Goal: Task Accomplishment & Management: Complete application form

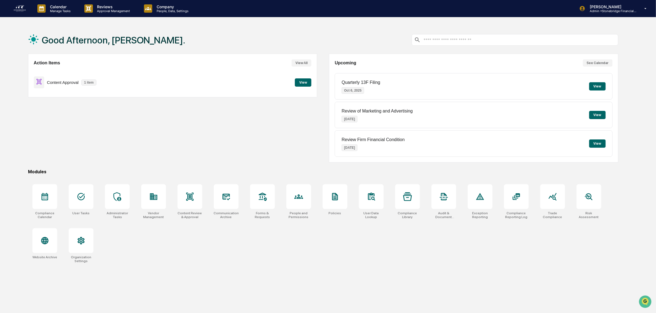
click at [310, 84] on button "View" at bounding box center [303, 82] width 16 height 8
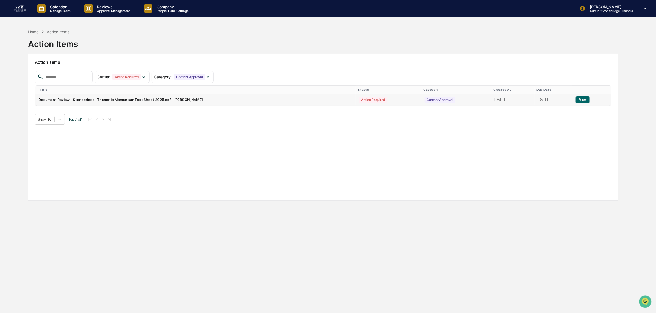
click at [583, 98] on button "View" at bounding box center [583, 99] width 14 height 7
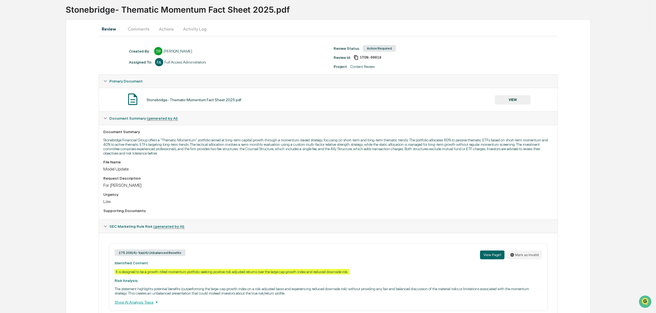
scroll to position [64, 0]
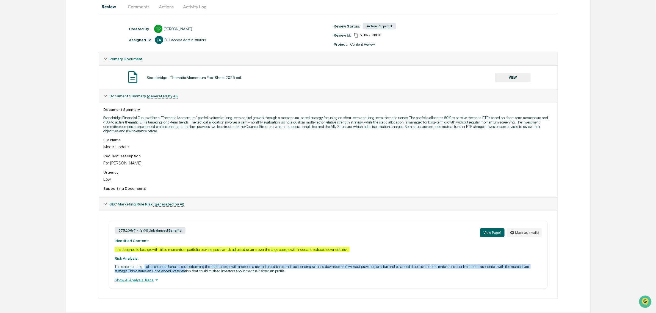
drag, startPoint x: 146, startPoint y: 266, endPoint x: 186, endPoint y: 269, distance: 39.7
click at [186, 269] on p "The statement highlights potential benefits (outperforming the large-cap growth…" at bounding box center [328, 268] width 427 height 9
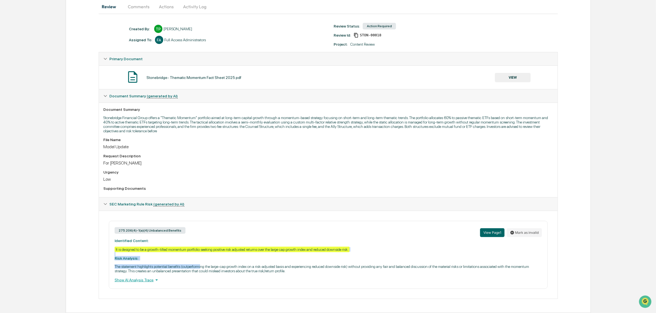
drag, startPoint x: 152, startPoint y: 251, endPoint x: 201, endPoint y: 259, distance: 50.5
click at [201, 259] on div "275.206(4)-1(a)(4) Unbalanced Benefits View Page 1 Mark as invalid Identified C…" at bounding box center [328, 255] width 439 height 68
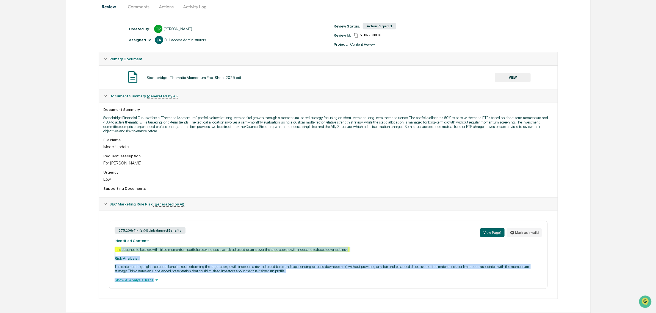
drag, startPoint x: 211, startPoint y: 242, endPoint x: 242, endPoint y: 276, distance: 46.1
click at [242, 276] on div "275.206(4)-1(a)(4) Unbalanced Benefits View Page 1 Mark as invalid Identified C…" at bounding box center [328, 255] width 439 height 68
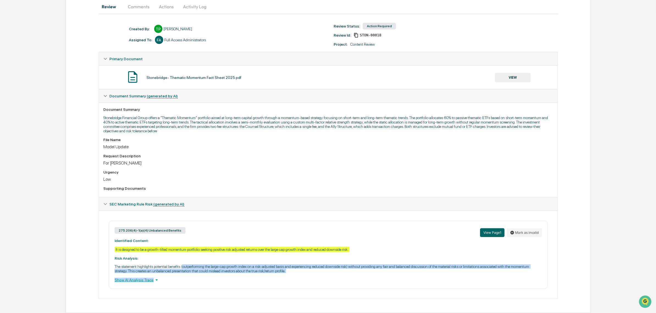
drag, startPoint x: 259, startPoint y: 276, endPoint x: 184, endPoint y: 262, distance: 76.3
click at [184, 262] on div "275.206(4)-1(a)(4) Unbalanced Benefits View Page 1 Mark as invalid Identified C…" at bounding box center [328, 255] width 439 height 68
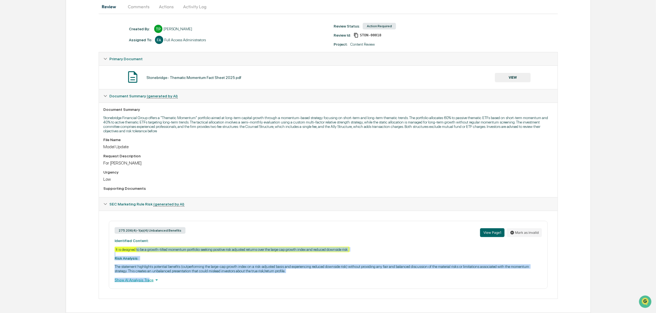
drag, startPoint x: 137, startPoint y: 246, endPoint x: 149, endPoint y: 275, distance: 30.9
click at [149, 275] on div "275.206(4)-1(a)(4) Unbalanced Benefits View Page 1 Mark as invalid Identified C…" at bounding box center [328, 255] width 439 height 68
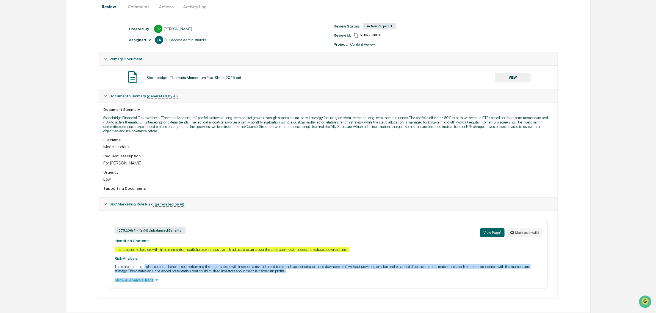
drag, startPoint x: 147, startPoint y: 265, endPoint x: 215, endPoint y: 273, distance: 68.4
click at [215, 273] on div "275.206(4)-1(a)(4) Unbalanced Benefits View Page 1 Mark as invalid Identified C…" at bounding box center [328, 255] width 439 height 68
drag, startPoint x: 221, startPoint y: 274, endPoint x: 199, endPoint y: 264, distance: 24.3
click at [199, 264] on div "275.206(4)-1(a)(4) Unbalanced Benefits View Page 1 Mark as invalid Identified C…" at bounding box center [328, 255] width 439 height 68
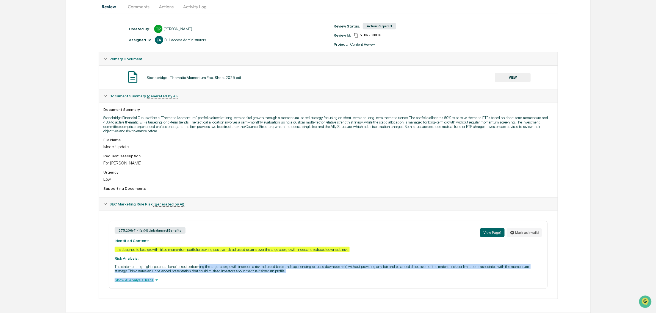
click at [199, 264] on p "The statement highlights potential benefits (outperforming the large-cap growth…" at bounding box center [328, 268] width 427 height 9
drag, startPoint x: 186, startPoint y: 260, endPoint x: 293, endPoint y: 270, distance: 107.4
click at [293, 270] on div "275.206(4)-1(a)(4) Unbalanced Benefits View Page 1 Mark as invalid Identified C…" at bounding box center [328, 255] width 439 height 68
click at [293, 270] on p "The statement highlights potential benefits (outperforming the large-cap growth…" at bounding box center [328, 268] width 427 height 9
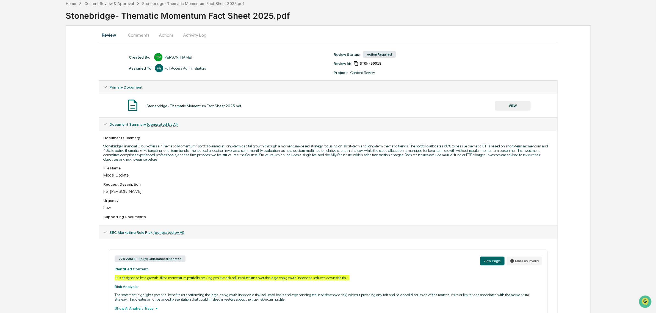
scroll to position [0, 0]
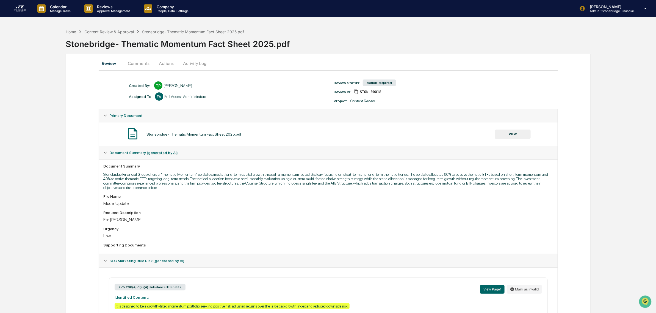
click at [164, 62] on button "Actions" at bounding box center [166, 63] width 25 height 13
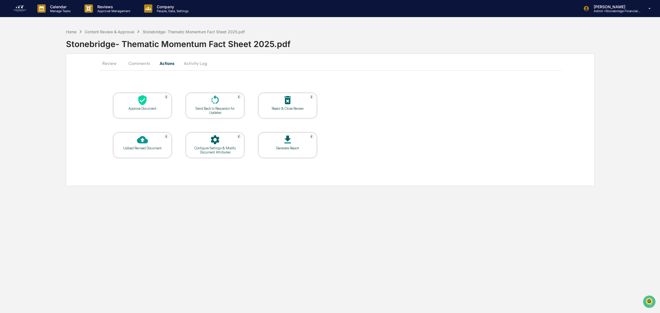
click at [149, 108] on div "Approve Document" at bounding box center [142, 108] width 49 height 4
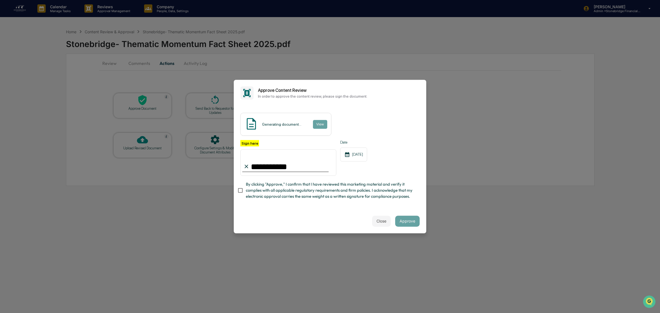
type input "**********"
click at [362, 191] on span "By clicking "Approve," I confirm that I have reviewed this marketing material a…" at bounding box center [330, 190] width 169 height 18
click at [321, 123] on button "View" at bounding box center [320, 124] width 14 height 9
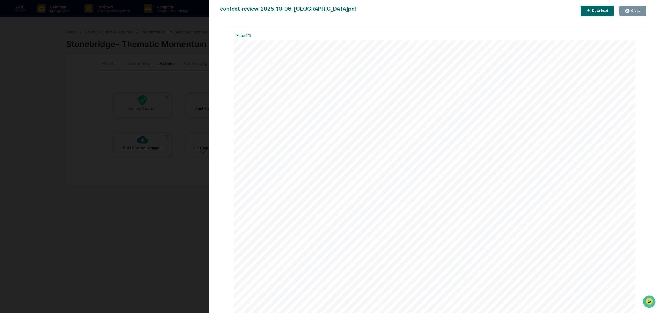
click at [631, 13] on div "Close" at bounding box center [632, 10] width 16 height 5
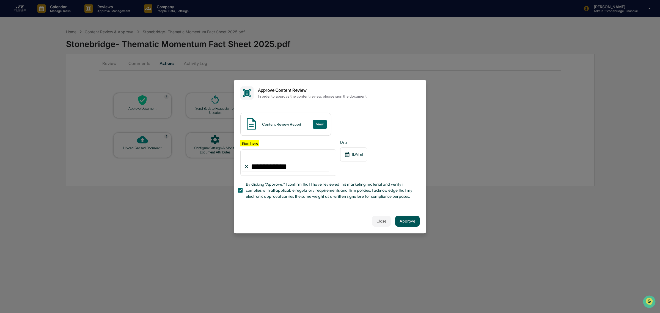
click at [407, 224] on button "Approve" at bounding box center [407, 220] width 24 height 11
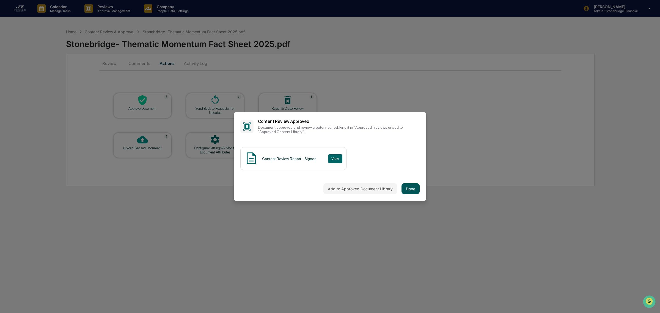
click at [405, 187] on button "Done" at bounding box center [410, 188] width 18 height 11
